Goal: Information Seeking & Learning: Understand process/instructions

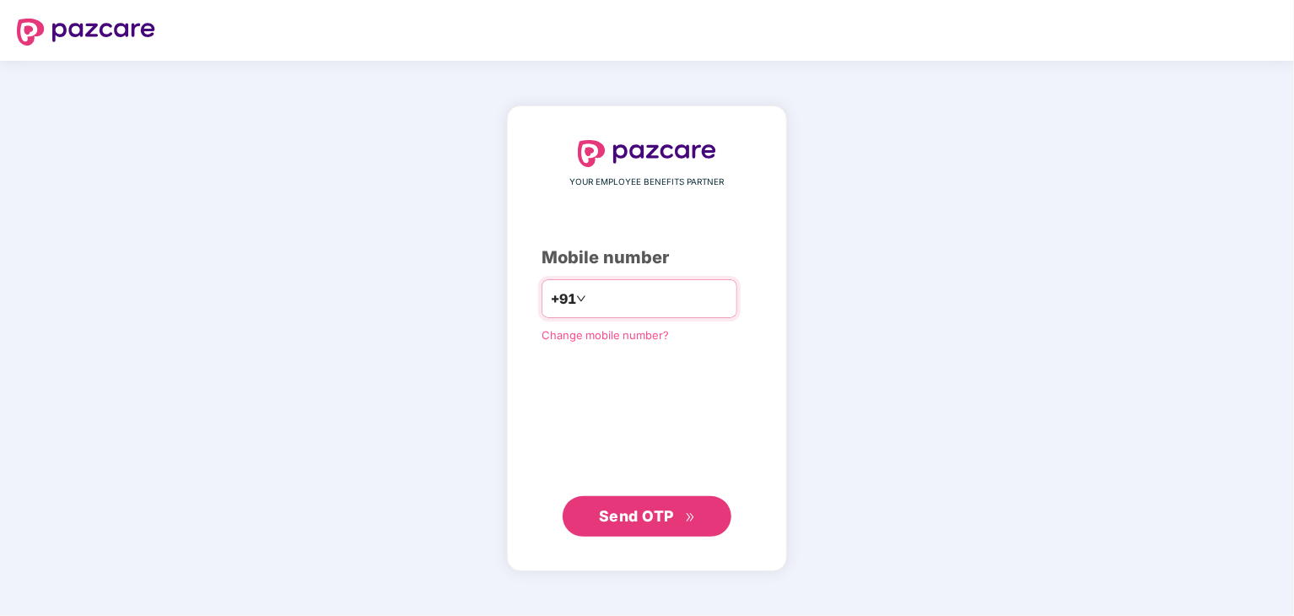
type input "**********"
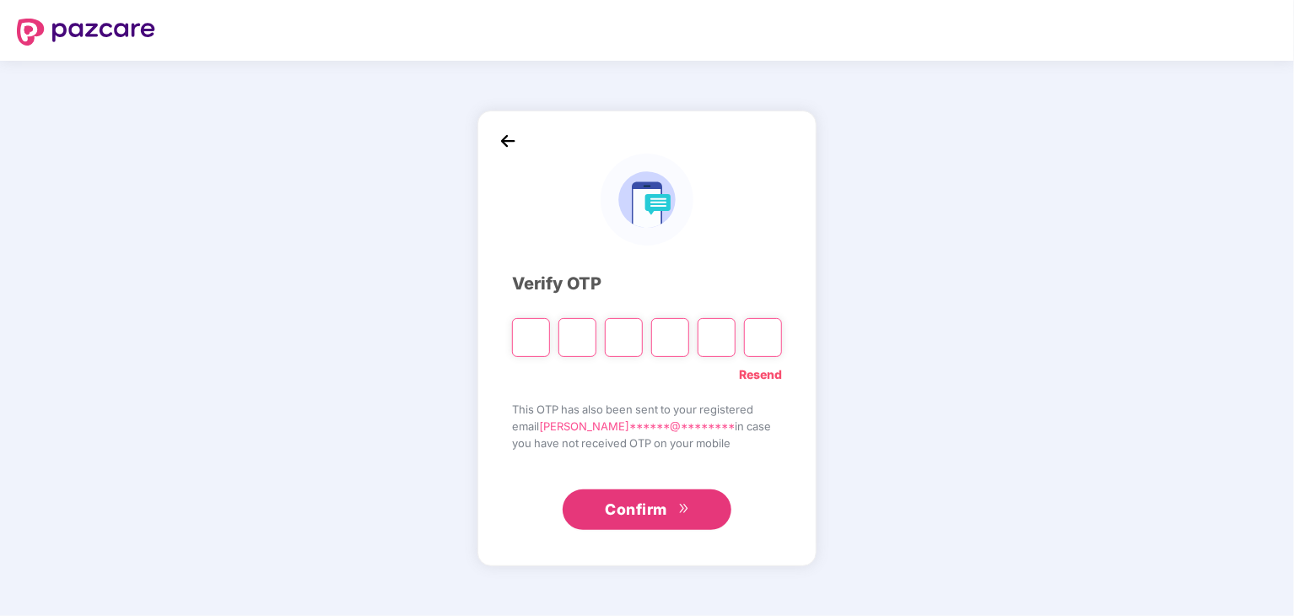
type input "*"
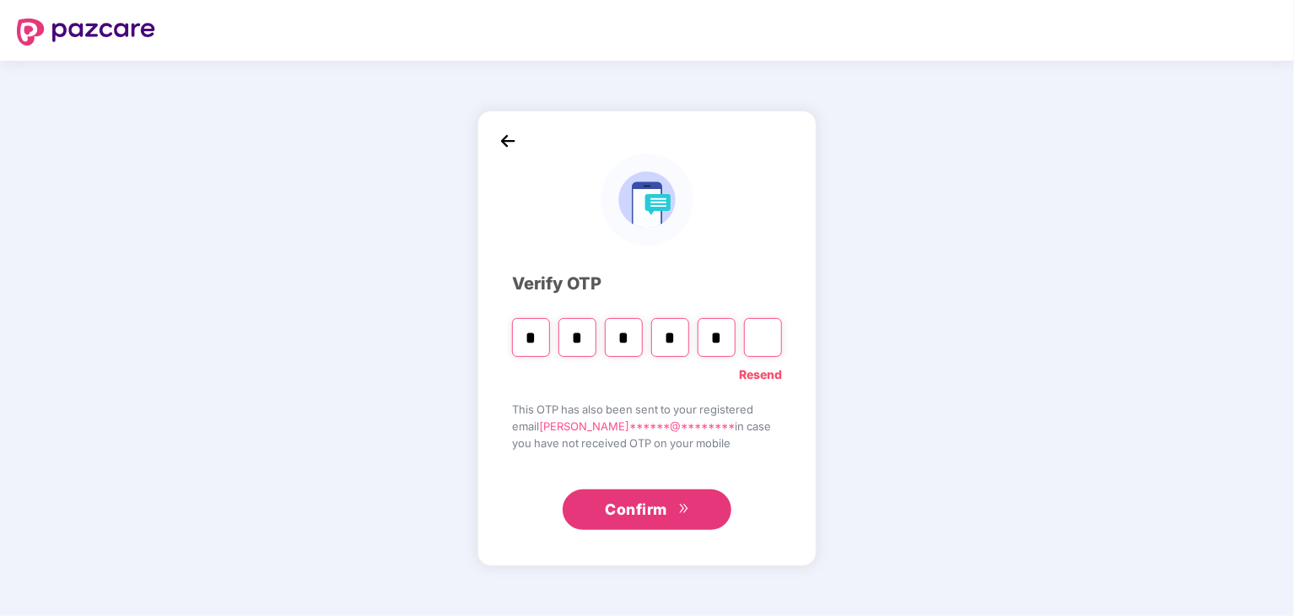
type input "*"
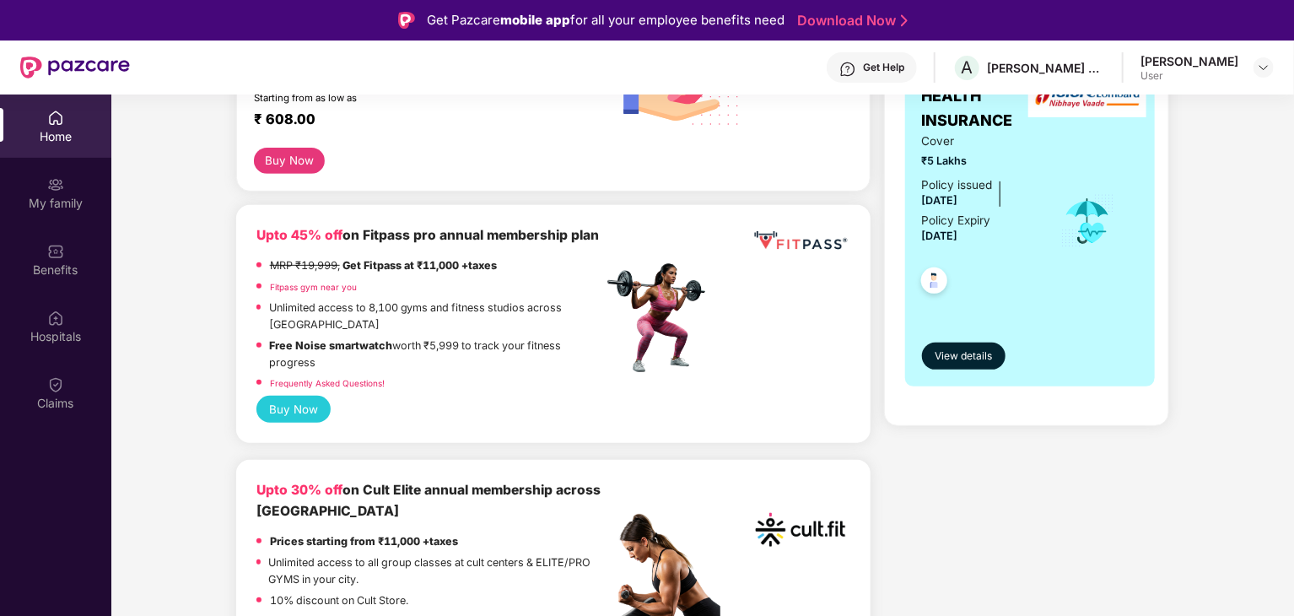
scroll to position [253, 0]
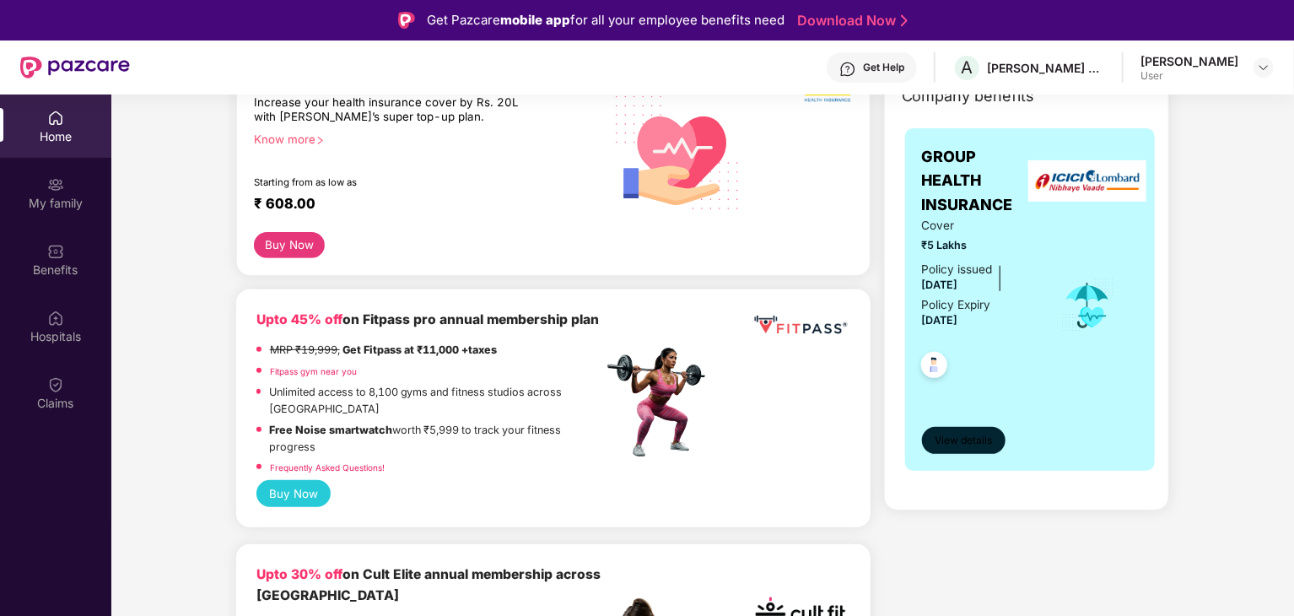
click at [982, 440] on span "View details" at bounding box center [963, 441] width 57 height 16
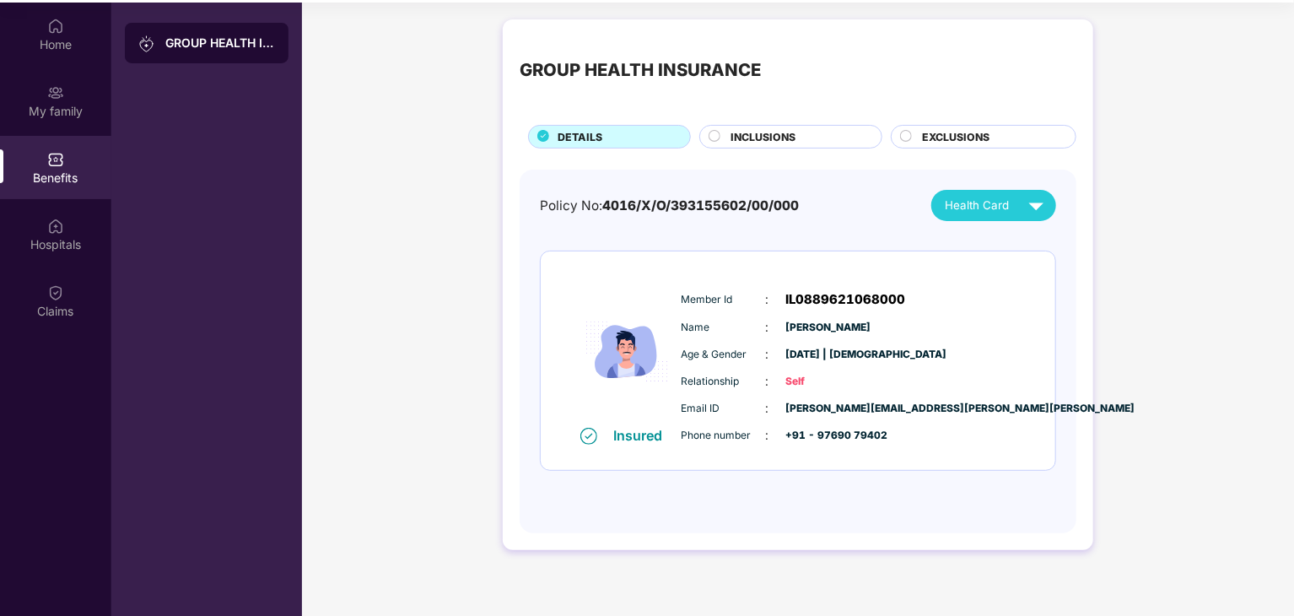
scroll to position [95, 0]
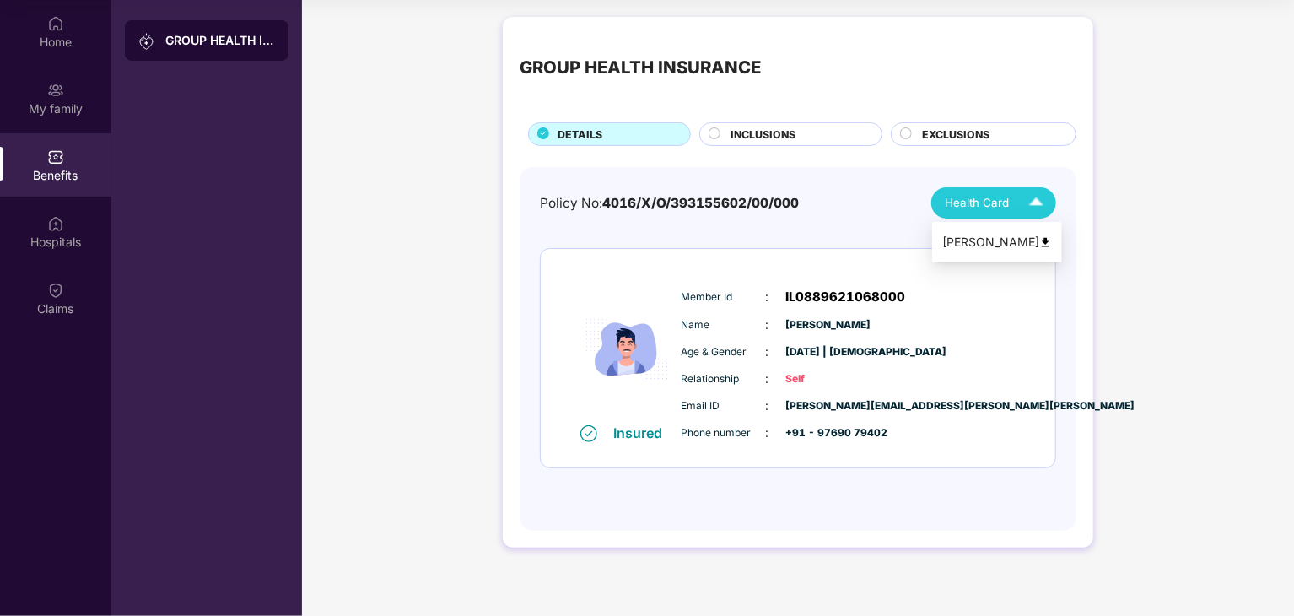
click at [1018, 205] on div "Health Card" at bounding box center [998, 203] width 106 height 30
click at [1023, 196] on img at bounding box center [1037, 203] width 30 height 30
click at [790, 141] on span "INCLUSIONS" at bounding box center [763, 135] width 65 height 16
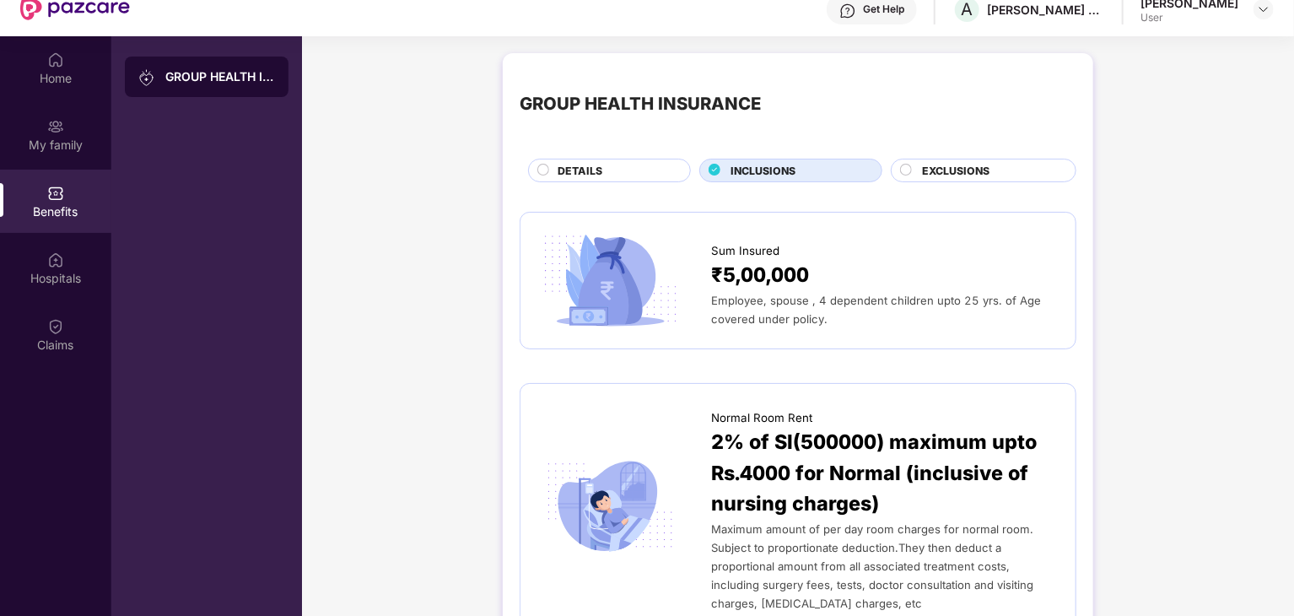
scroll to position [0, 0]
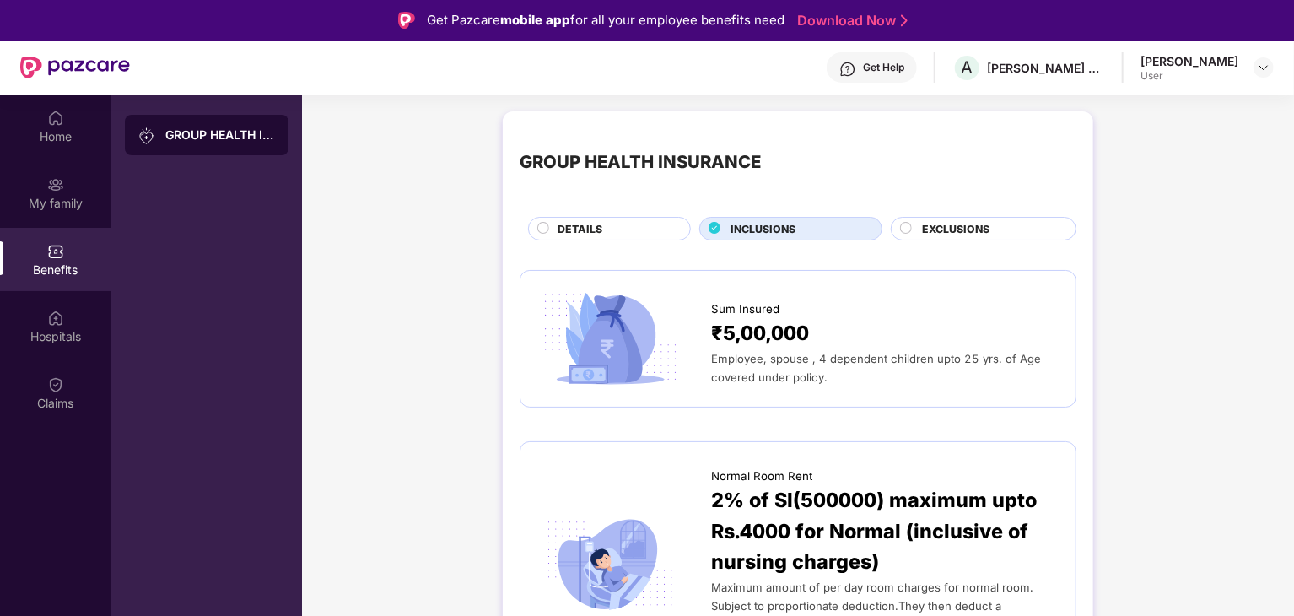
click at [979, 234] on span "EXCLUSIONS" at bounding box center [956, 229] width 68 height 16
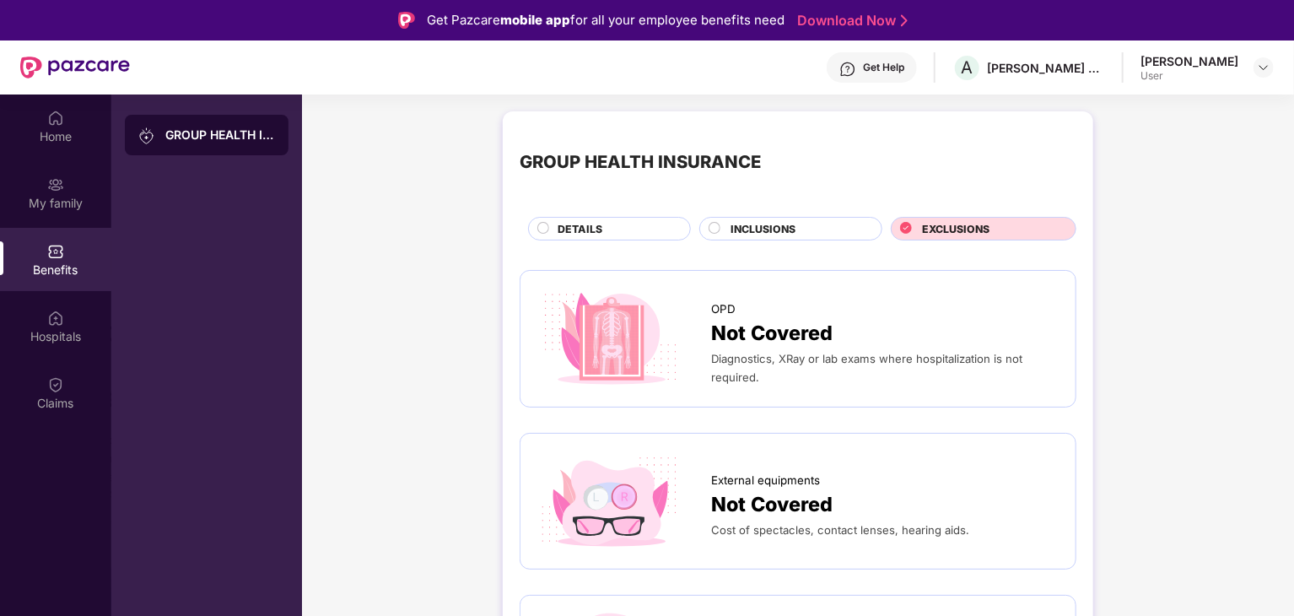
click at [638, 227] on div "DETAILS" at bounding box center [615, 230] width 132 height 19
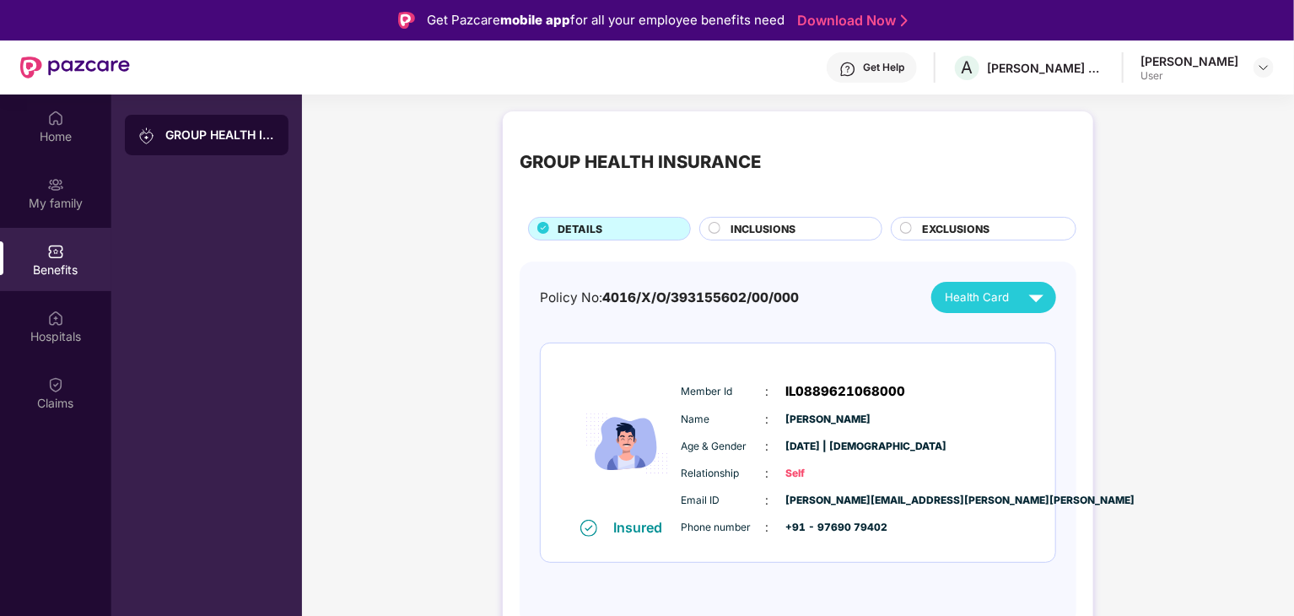
click at [1009, 220] on div "EXCLUSIONS" at bounding box center [984, 229] width 186 height 24
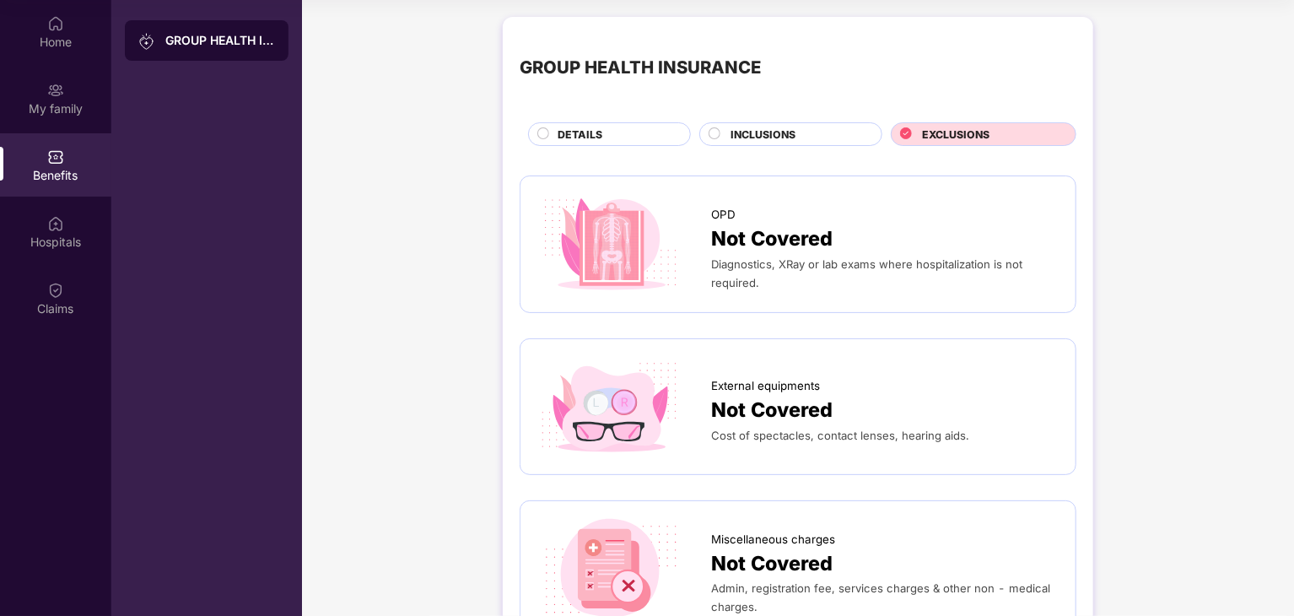
click at [564, 126] on div "DETAILS" at bounding box center [609, 134] width 163 height 24
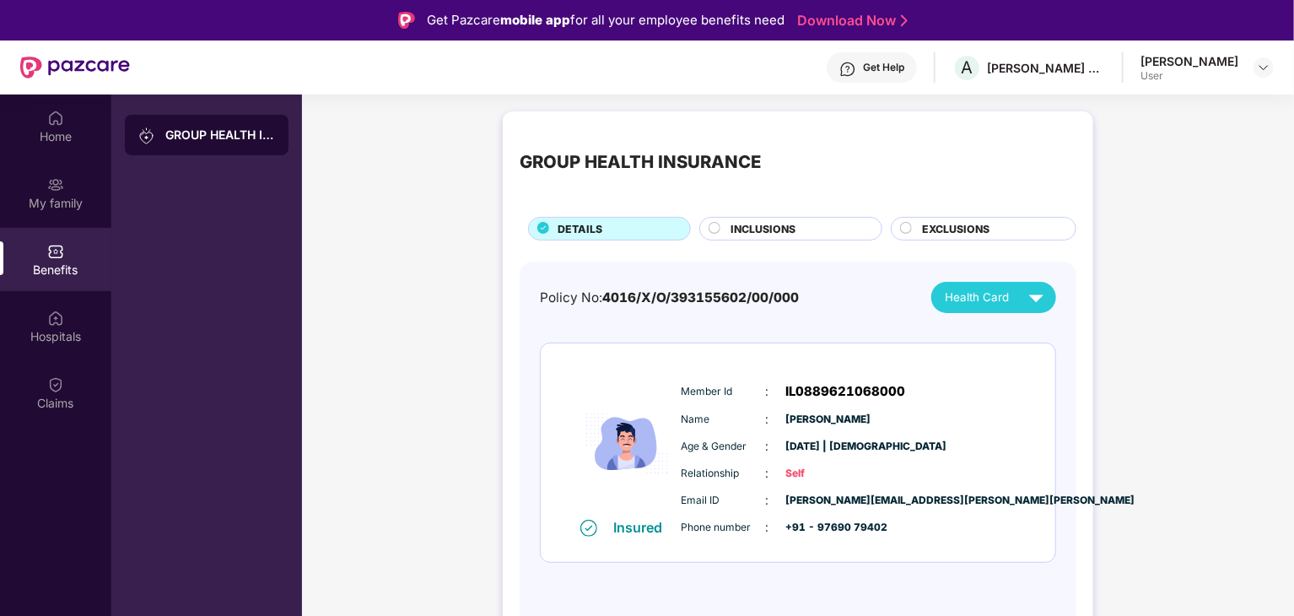
click at [1251, 69] on div "[PERSON_NAME] User" at bounding box center [1207, 68] width 133 height 30
click at [1274, 64] on header "Get Help A [PERSON_NAME] OPERATIONS PRIVATE LIMITED [PERSON_NAME] User" at bounding box center [647, 68] width 1294 height 54
click at [900, 70] on div "Get Help" at bounding box center [883, 68] width 41 height 14
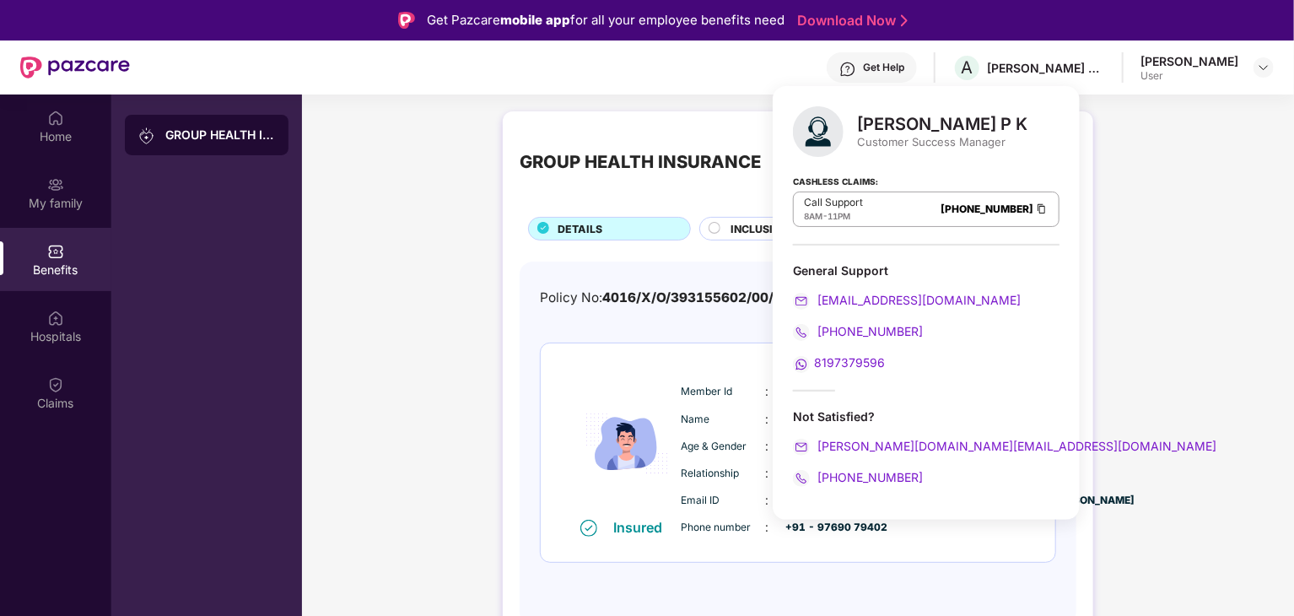
click at [432, 222] on div "GROUP HEALTH INSURANCE DETAILS INCLUSIONS EXCLUSIONS Policy No: 4016/X/O/393155…" at bounding box center [798, 385] width 992 height 564
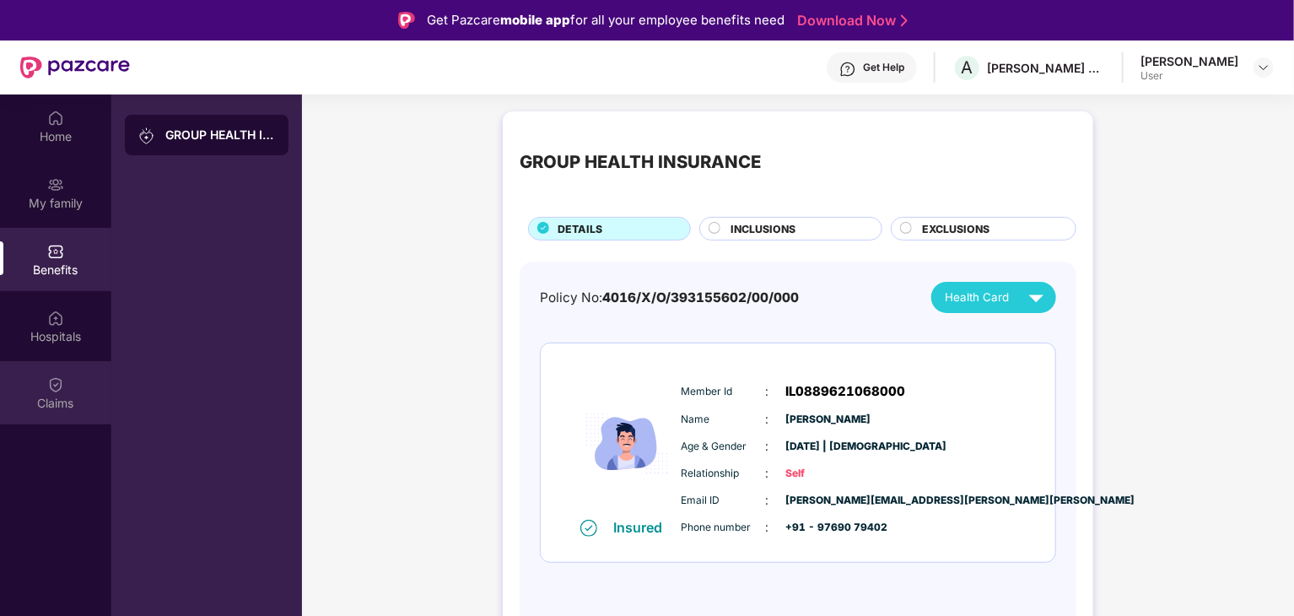
click at [69, 405] on div "Claims" at bounding box center [55, 403] width 111 height 17
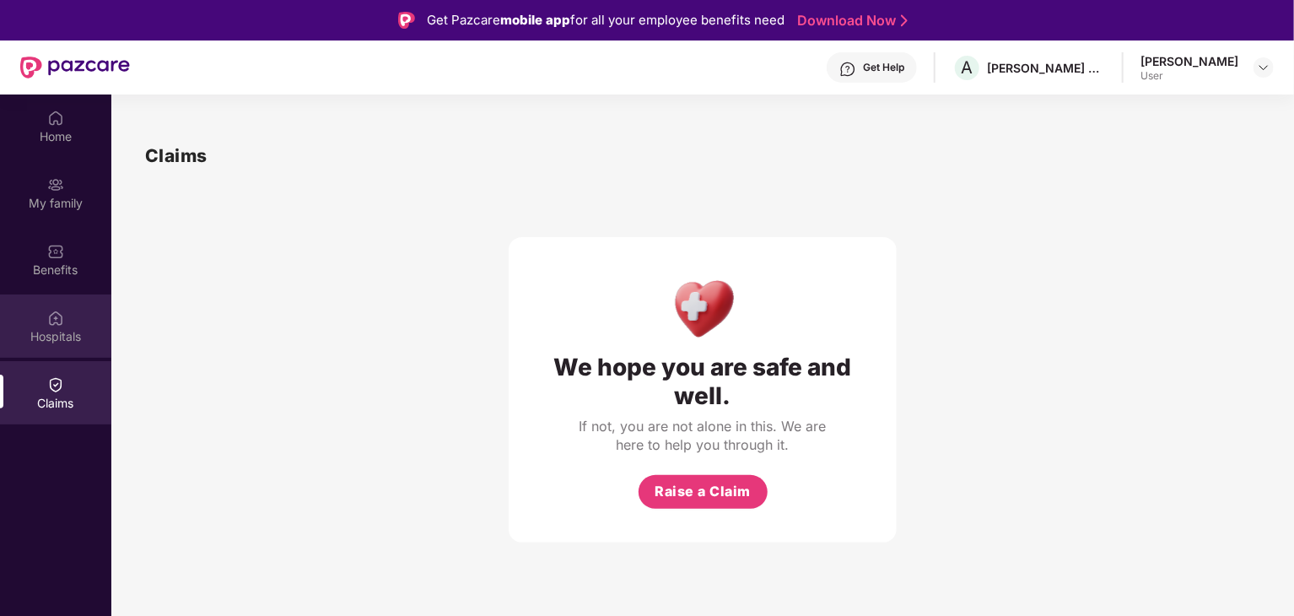
click at [64, 324] on div "Hospitals" at bounding box center [55, 325] width 111 height 63
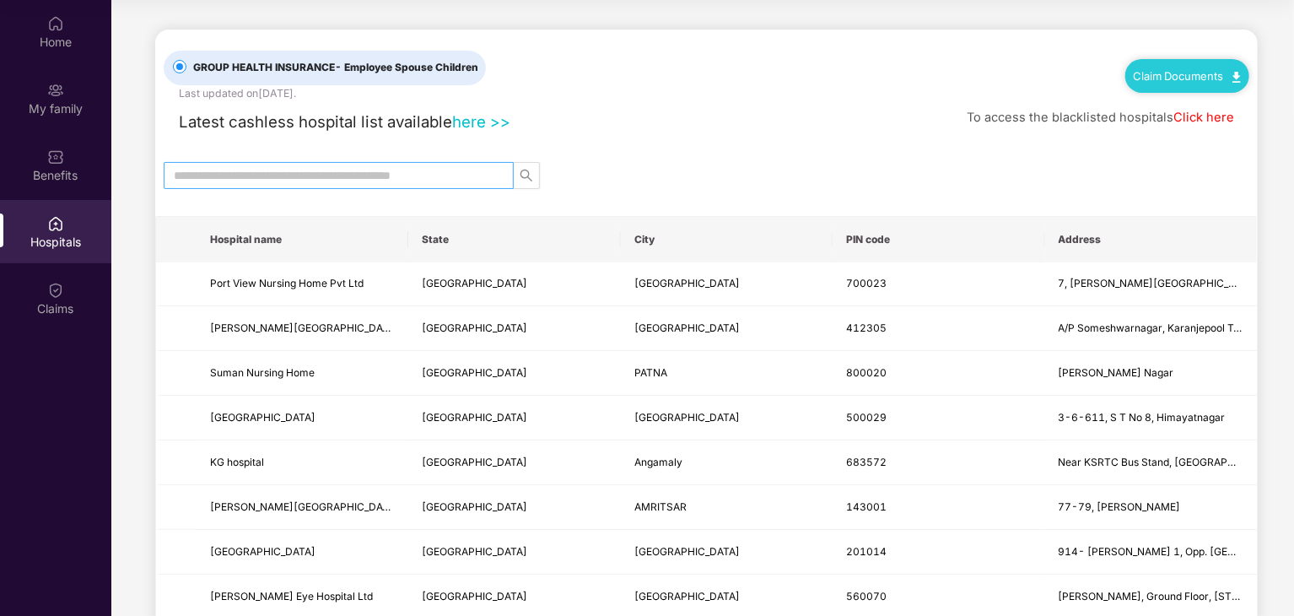
click at [371, 162] on span at bounding box center [339, 175] width 350 height 27
type input "******"
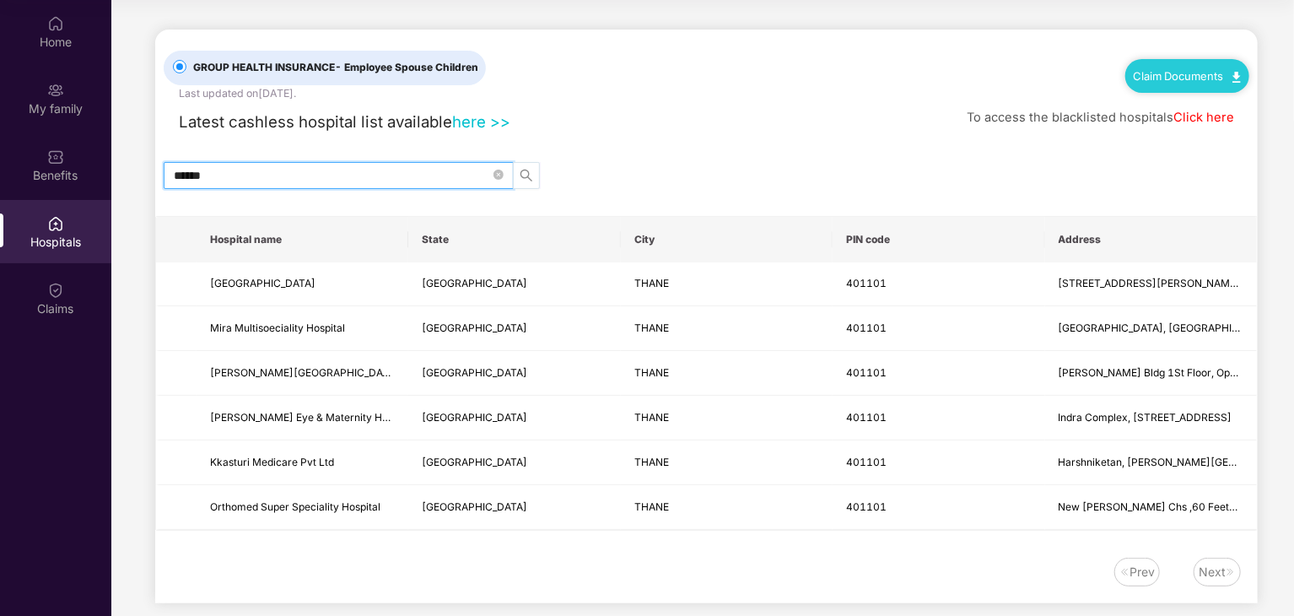
click at [524, 173] on icon "search" at bounding box center [527, 176] width 14 height 14
click at [463, 121] on link "here >>" at bounding box center [481, 121] width 58 height 19
click at [46, 241] on div "Hospitals" at bounding box center [55, 242] width 111 height 17
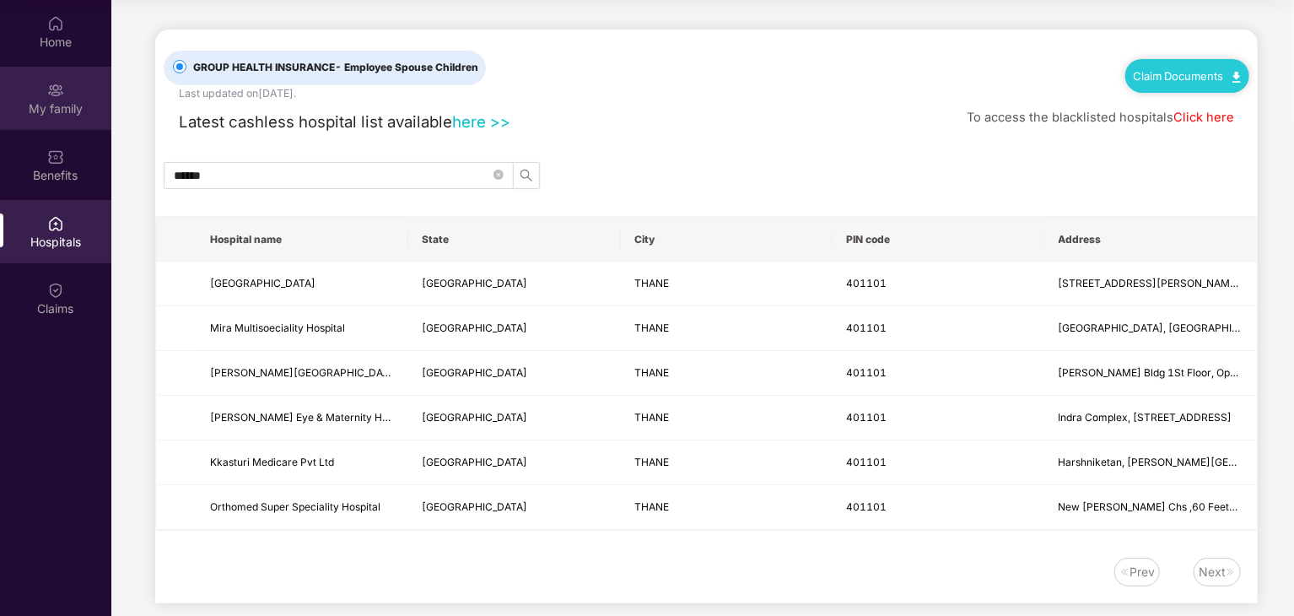
click at [52, 100] on div "My family" at bounding box center [55, 108] width 111 height 17
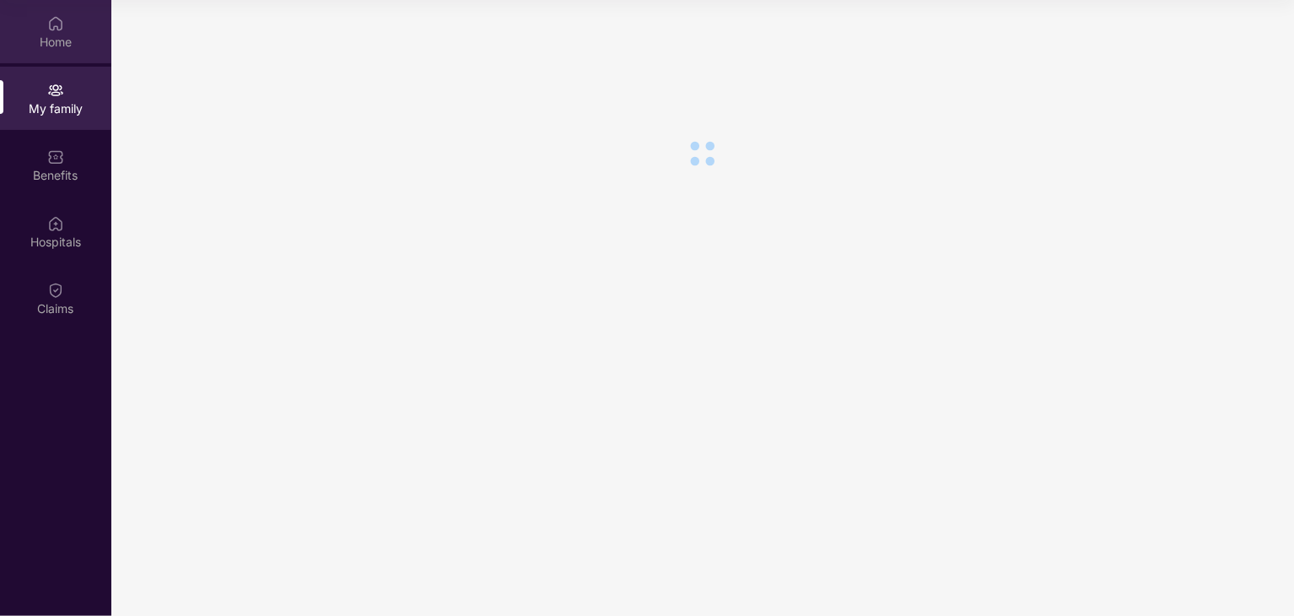
click at [30, 36] on div "Home" at bounding box center [55, 42] width 111 height 17
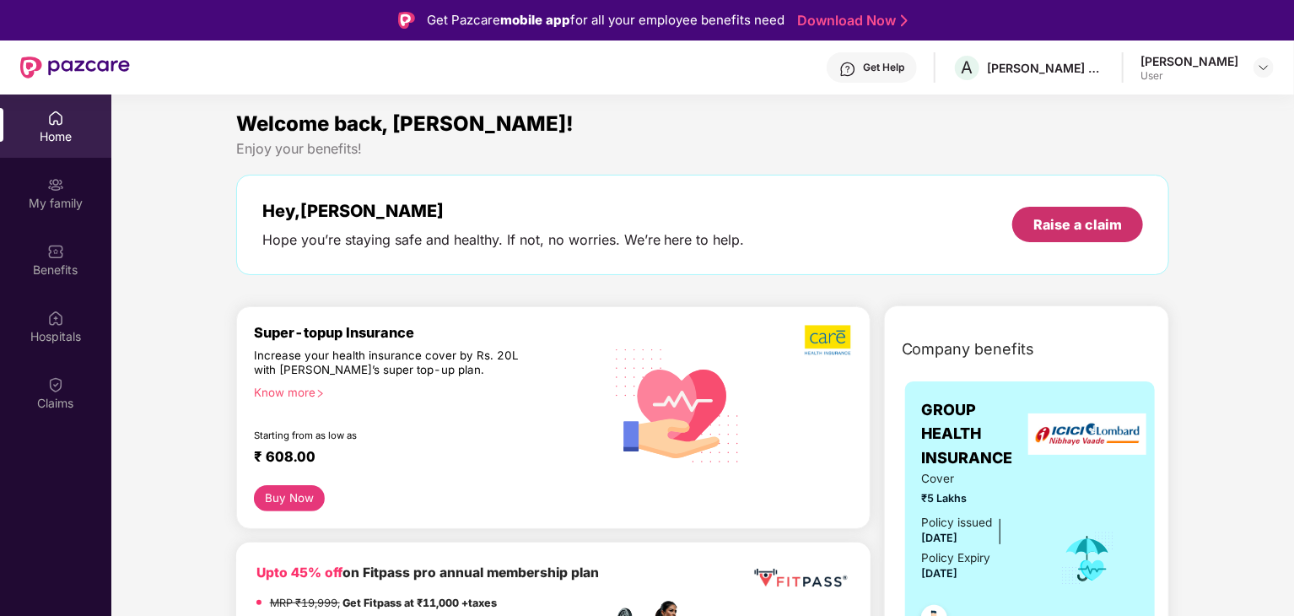
click at [1072, 215] on div "Raise a claim" at bounding box center [1078, 224] width 89 height 19
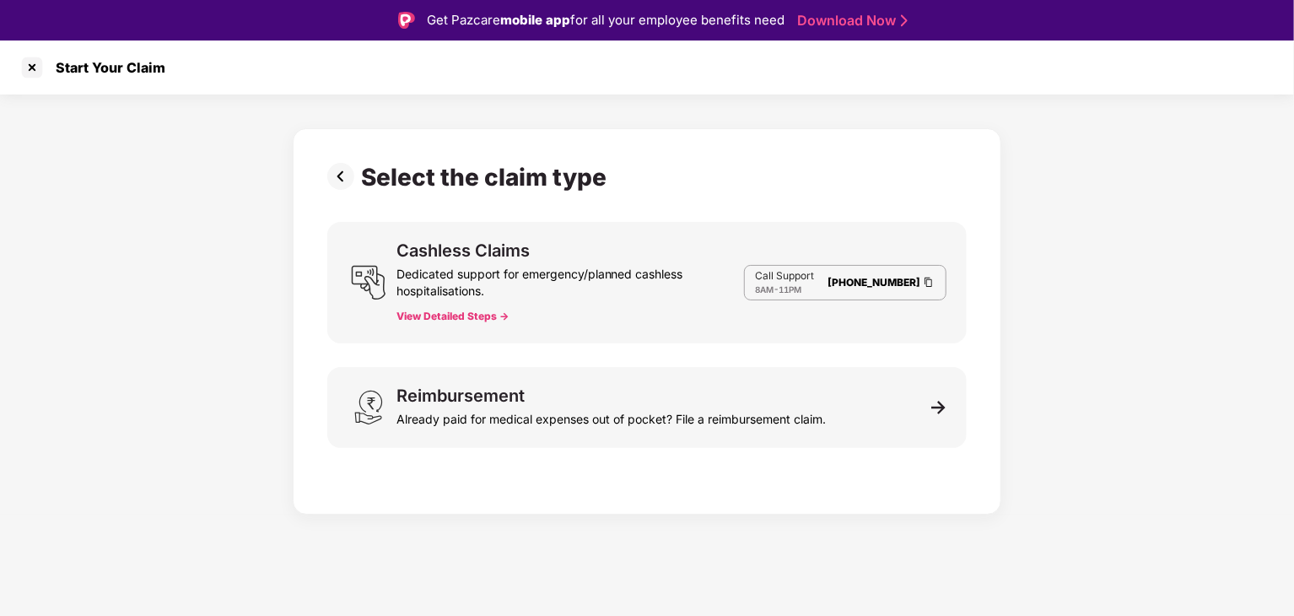
click at [466, 315] on button "View Detailed Steps ->" at bounding box center [453, 317] width 112 height 14
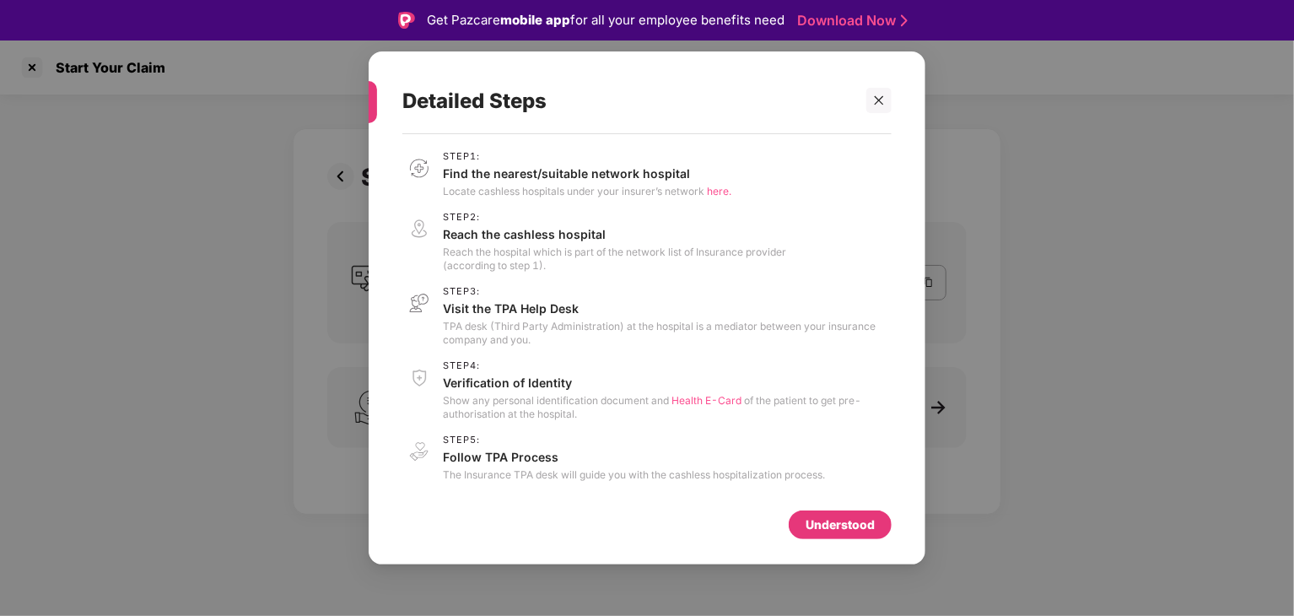
scroll to position [41, 0]
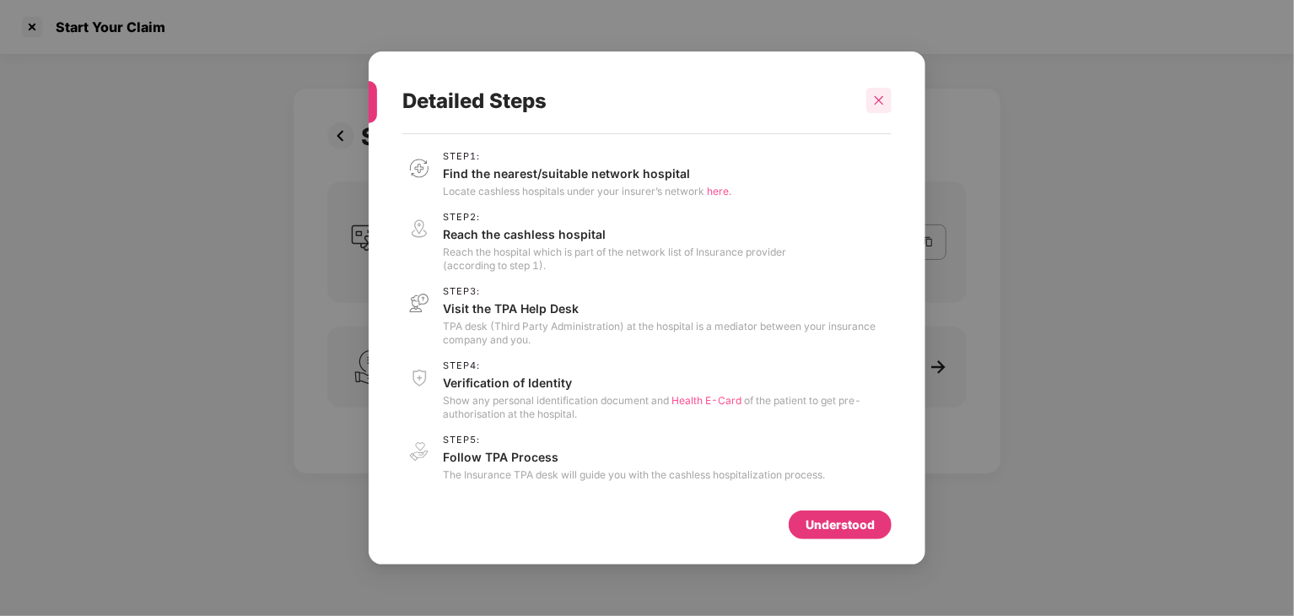
click at [886, 102] on div at bounding box center [879, 100] width 25 height 25
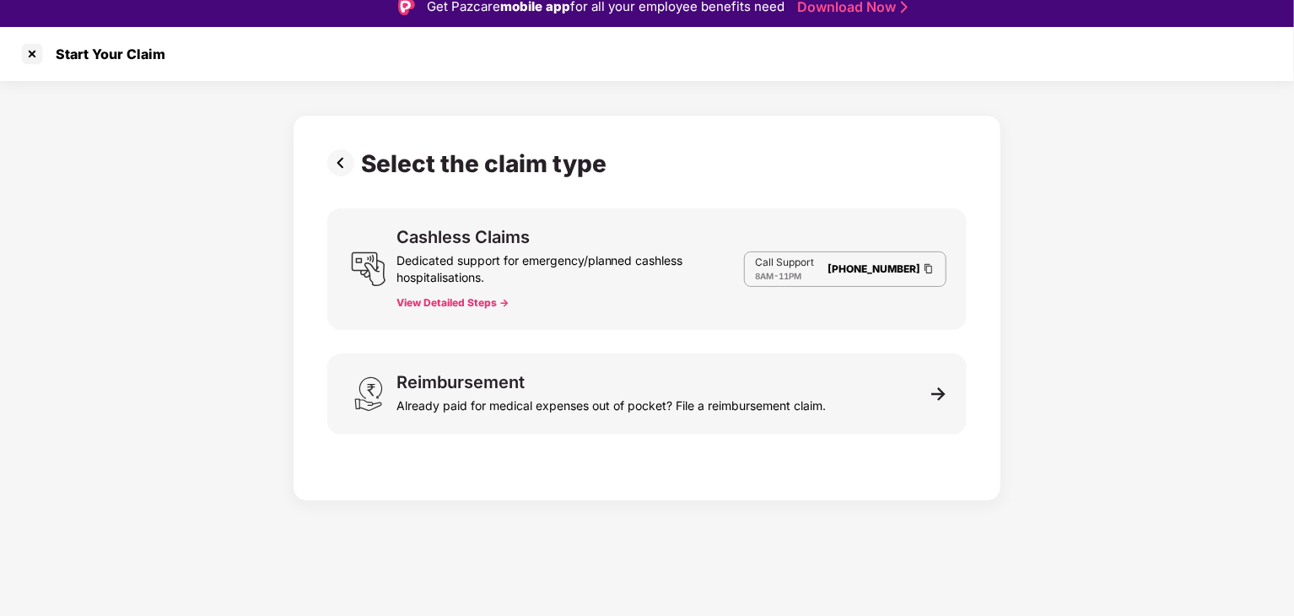
scroll to position [0, 0]
